Goal: Task Accomplishment & Management: Manage account settings

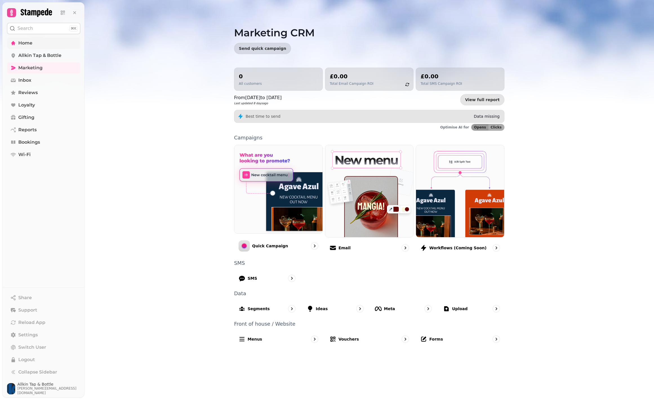
click at [29, 45] on span "Home" at bounding box center [25, 43] width 14 height 7
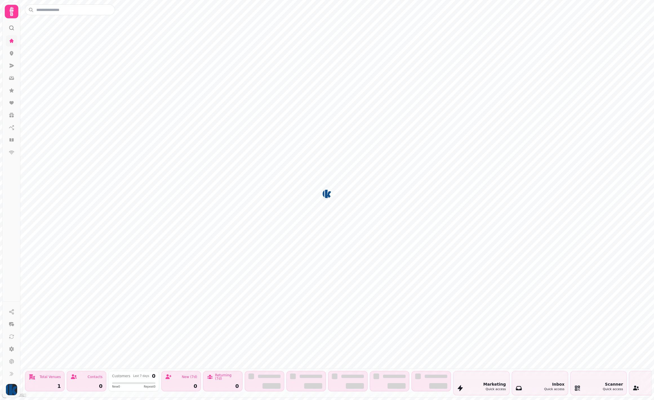
click at [15, 11] on icon at bounding box center [11, 11] width 11 height 11
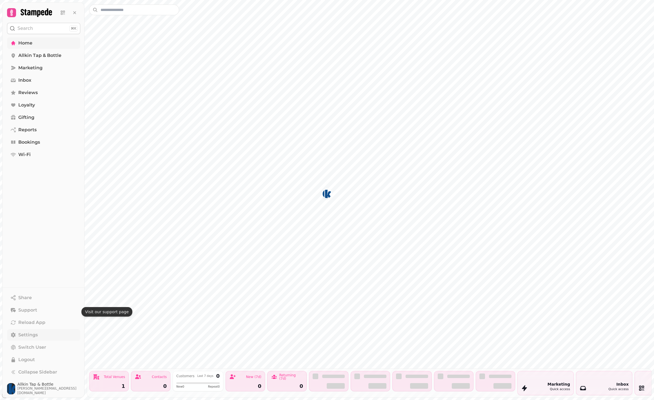
click at [35, 338] on span "Settings" at bounding box center [27, 334] width 19 height 7
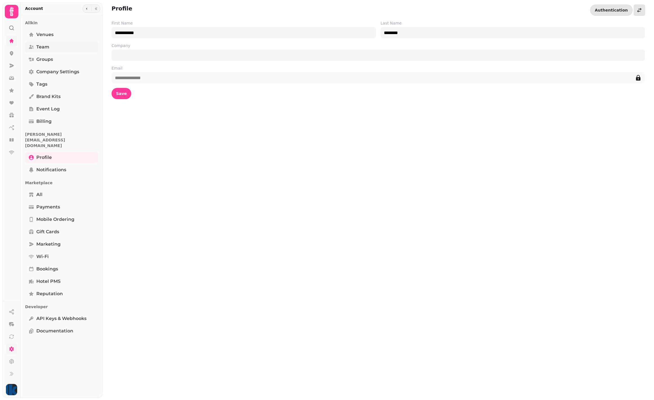
click at [49, 46] on link "Team" at bounding box center [61, 46] width 73 height 11
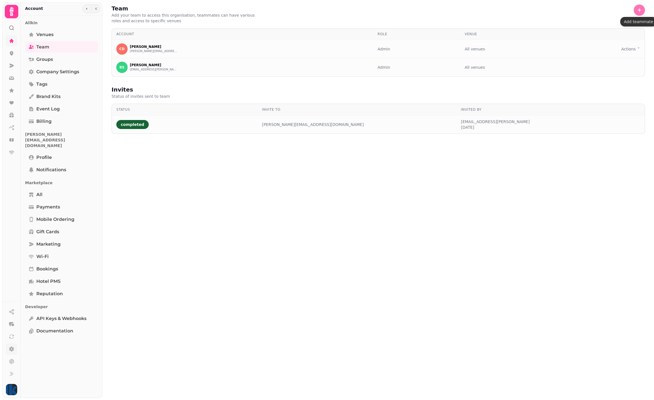
click at [638, 13] on button "button" at bounding box center [639, 10] width 11 height 11
select select "*****"
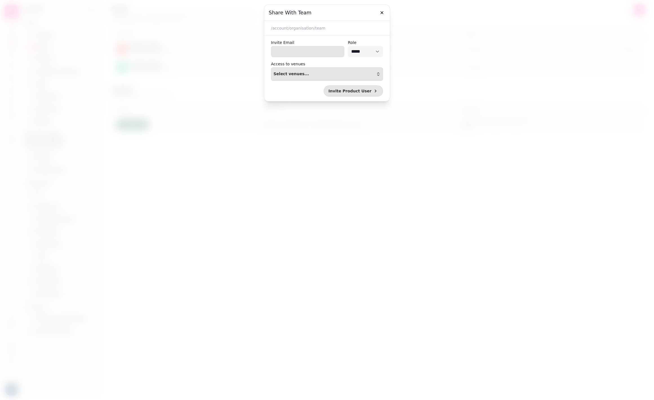
click at [304, 54] on input "Invite Email" at bounding box center [308, 51] width 74 height 11
type input "**********"
click at [314, 76] on div "Select venues..." at bounding box center [326, 74] width 107 height 5
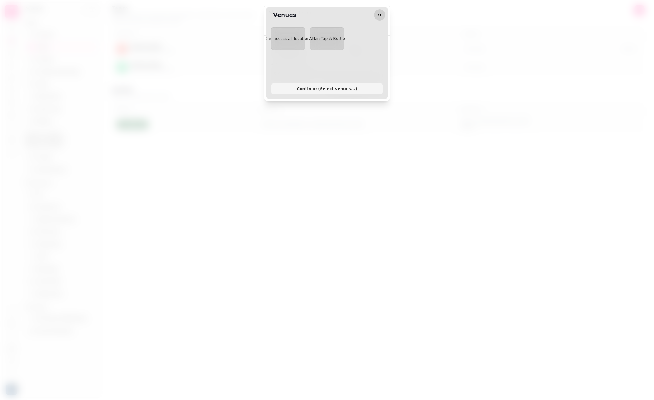
click at [376, 16] on button "button" at bounding box center [379, 14] width 11 height 11
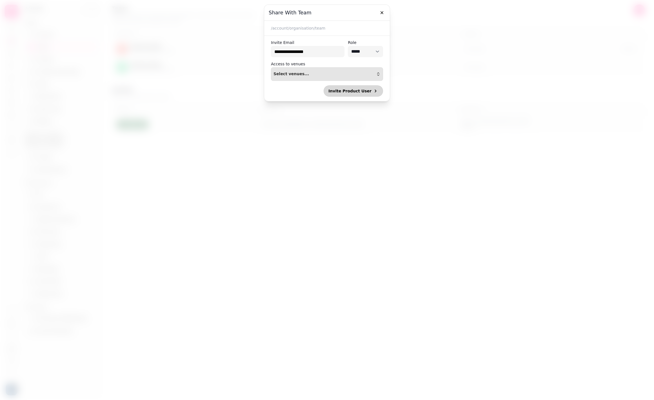
click at [348, 92] on span "Invite Product User" at bounding box center [349, 91] width 43 height 4
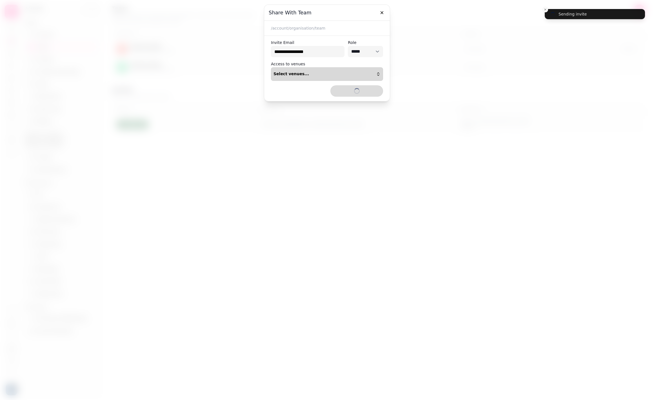
click at [368, 72] on button "Select venues..." at bounding box center [327, 74] width 112 height 14
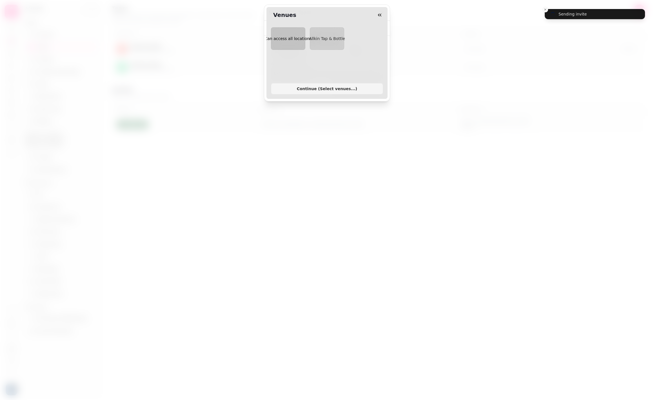
click at [285, 37] on span "Can access all locations" at bounding box center [288, 38] width 47 height 5
click at [331, 89] on span "Continue ( Select venues... )" at bounding box center [327, 89] width 103 height 4
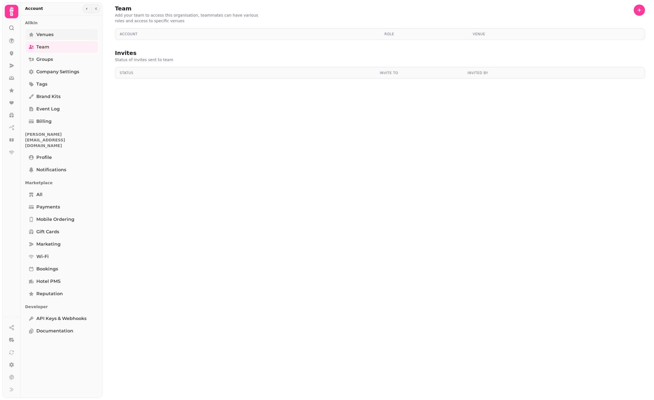
click at [43, 34] on span "Venues" at bounding box center [44, 34] width 17 height 7
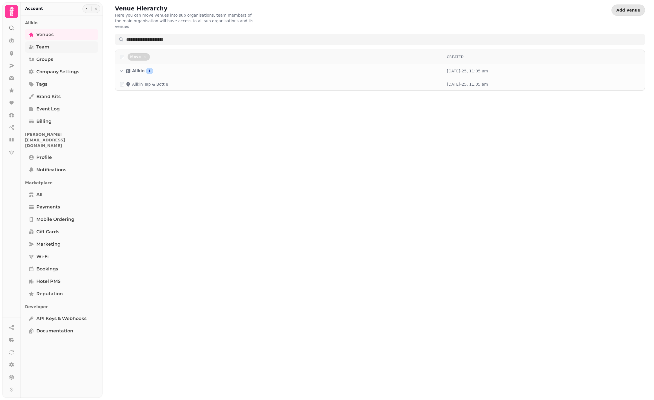
click at [43, 46] on span "Team" at bounding box center [42, 47] width 13 height 7
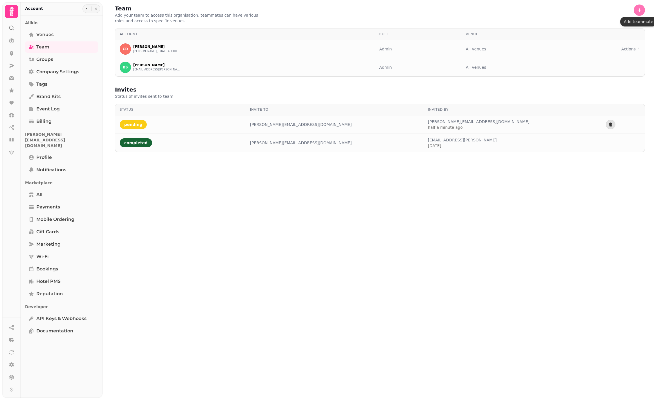
click at [639, 8] on icon "button" at bounding box center [639, 10] width 6 height 6
select select "*****"
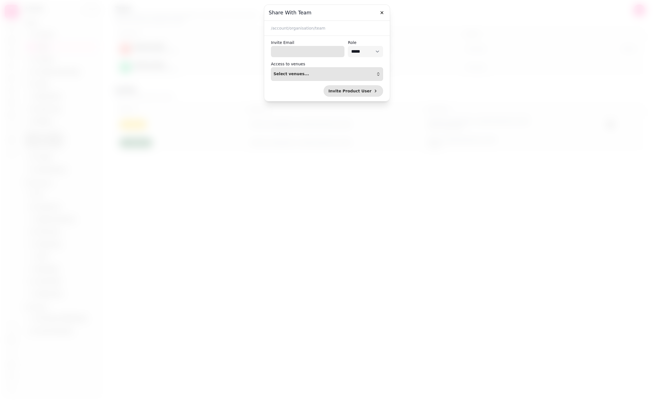
click at [299, 52] on input "Invite Email" at bounding box center [308, 51] width 74 height 11
type input "**********"
click at [316, 77] on button "Select venues..." at bounding box center [327, 74] width 112 height 14
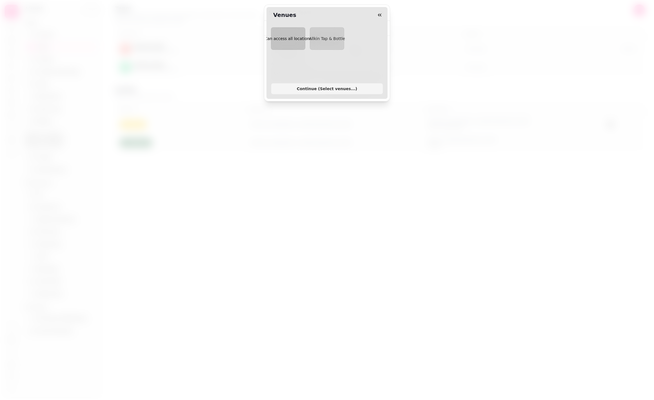
click at [286, 37] on span "Can access all locations" at bounding box center [288, 38] width 47 height 5
click at [312, 93] on button "Continue ( Select venues... )" at bounding box center [327, 88] width 112 height 11
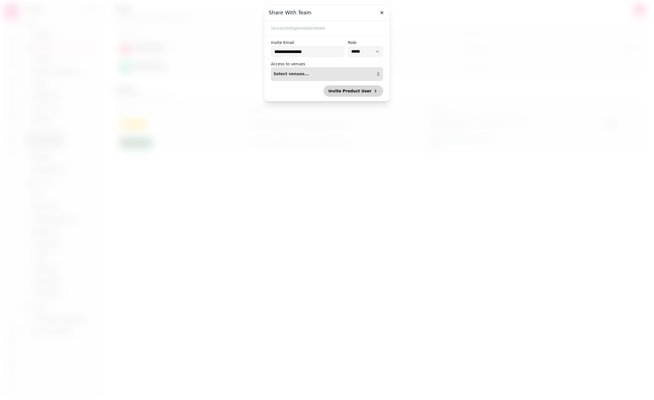
click at [350, 92] on span "Invite Product User" at bounding box center [349, 91] width 43 height 4
click at [381, 12] on icon "button" at bounding box center [382, 13] width 6 height 6
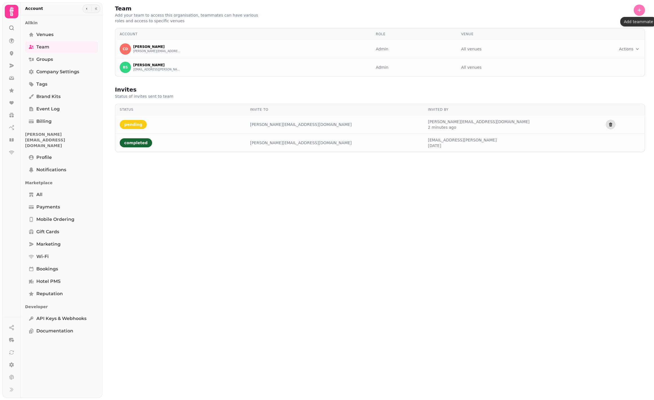
click at [638, 10] on icon "button" at bounding box center [640, 10] width 4 height 4
select select "*****"
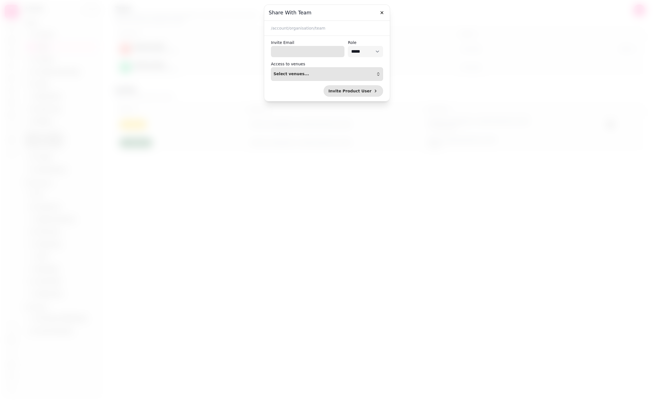
click at [314, 51] on input "Invite Email" at bounding box center [308, 51] width 74 height 11
type input "**********"
click at [356, 90] on span "Invite Product User" at bounding box center [349, 91] width 43 height 4
click at [137, 120] on div at bounding box center [327, 200] width 654 height 400
